Goal: Task Accomplishment & Management: Complete application form

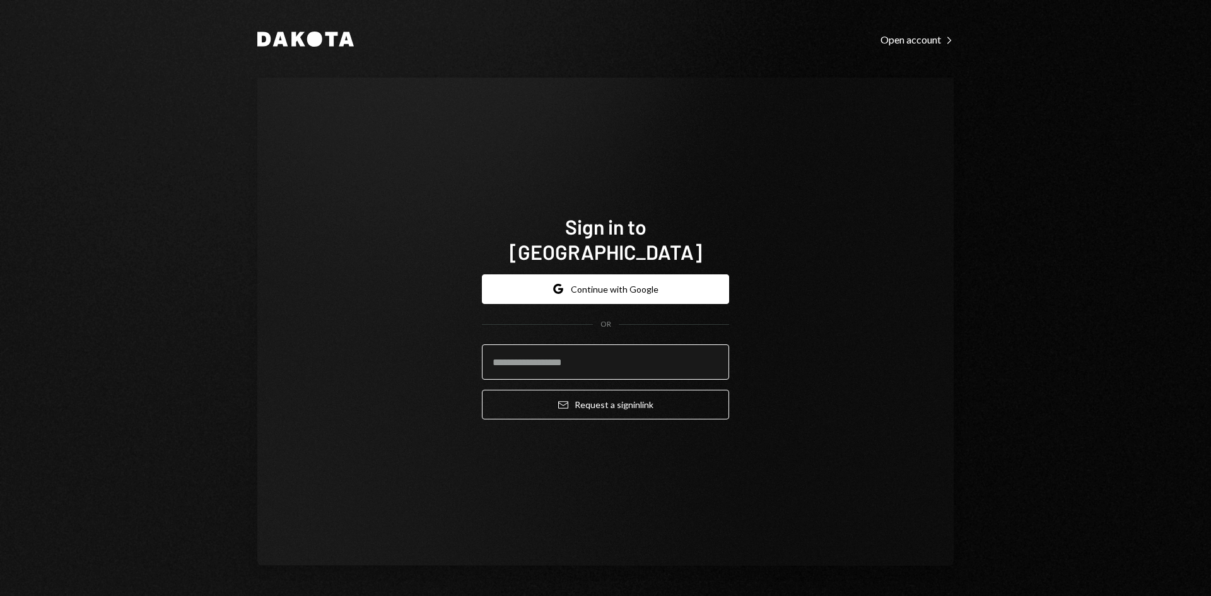
click at [617, 346] on input "email" at bounding box center [605, 361] width 247 height 35
type input "**********"
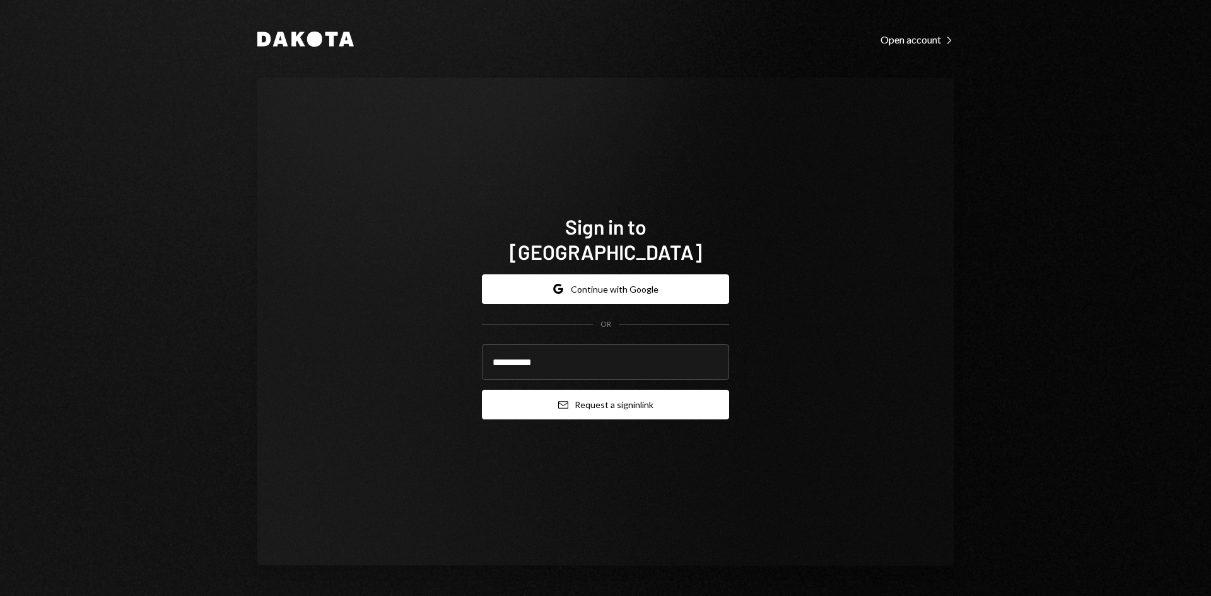
click at [576, 392] on button "Email Request a sign in link" at bounding box center [605, 405] width 247 height 30
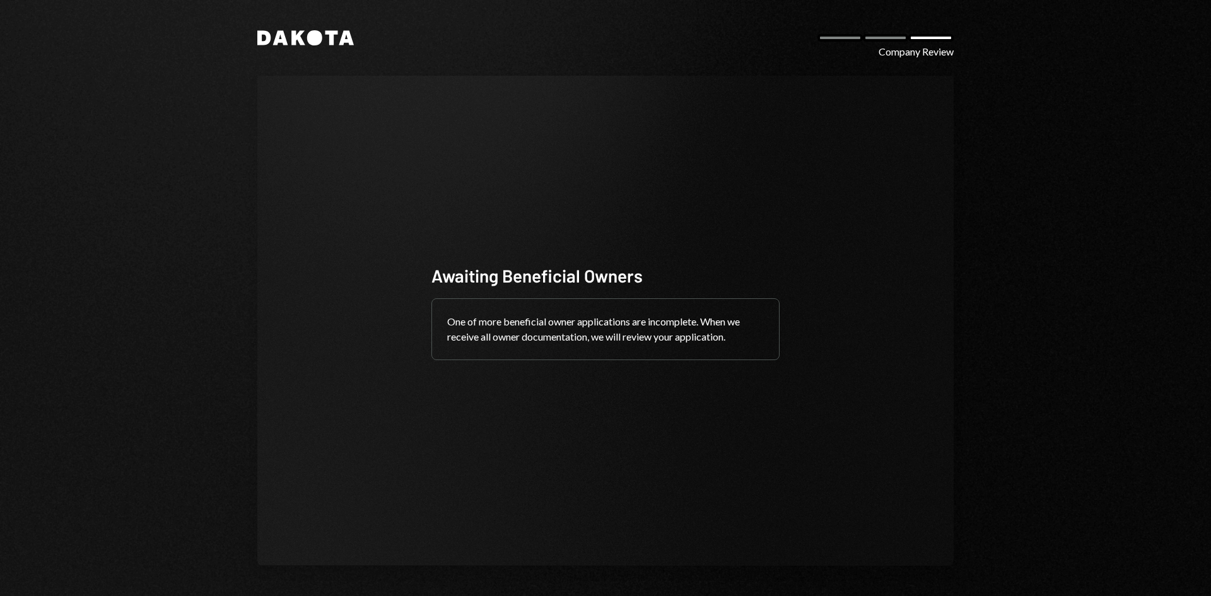
click at [902, 49] on div "Company Review" at bounding box center [915, 51] width 75 height 15
click at [882, 37] on div at bounding box center [885, 38] width 45 height 8
click at [880, 35] on div at bounding box center [885, 38] width 45 height 8
